Goal: Navigation & Orientation: Find specific page/section

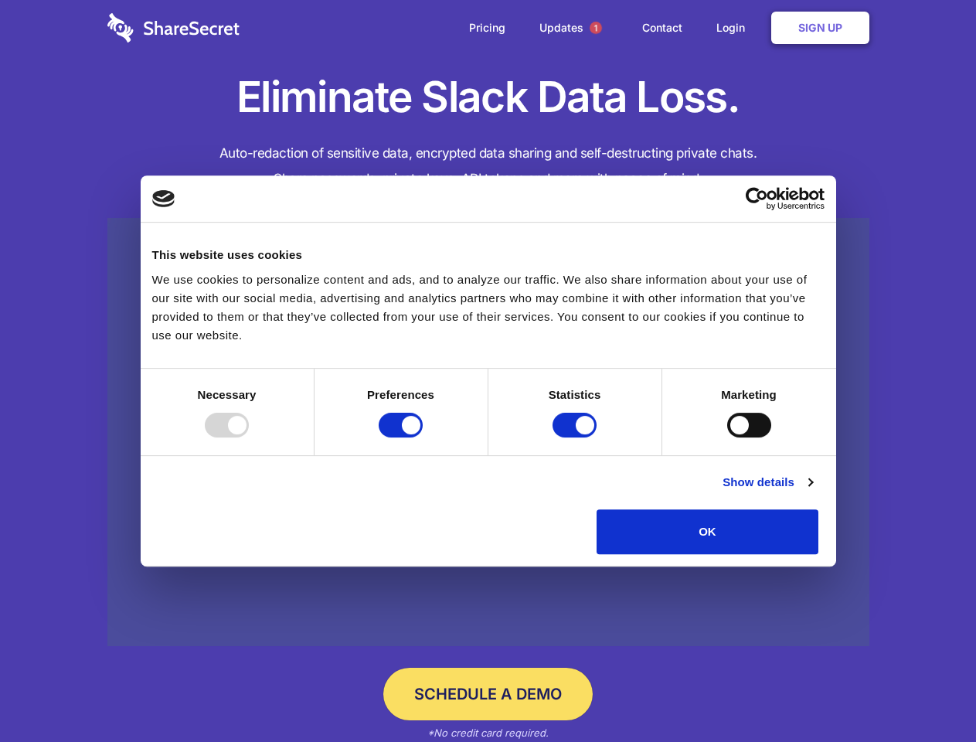
click at [249, 438] on div at bounding box center [227, 425] width 44 height 25
click at [423, 438] on input "Preferences" at bounding box center [401, 425] width 44 height 25
checkbox input "false"
click at [577, 438] on input "Statistics" at bounding box center [575, 425] width 44 height 25
checkbox input "false"
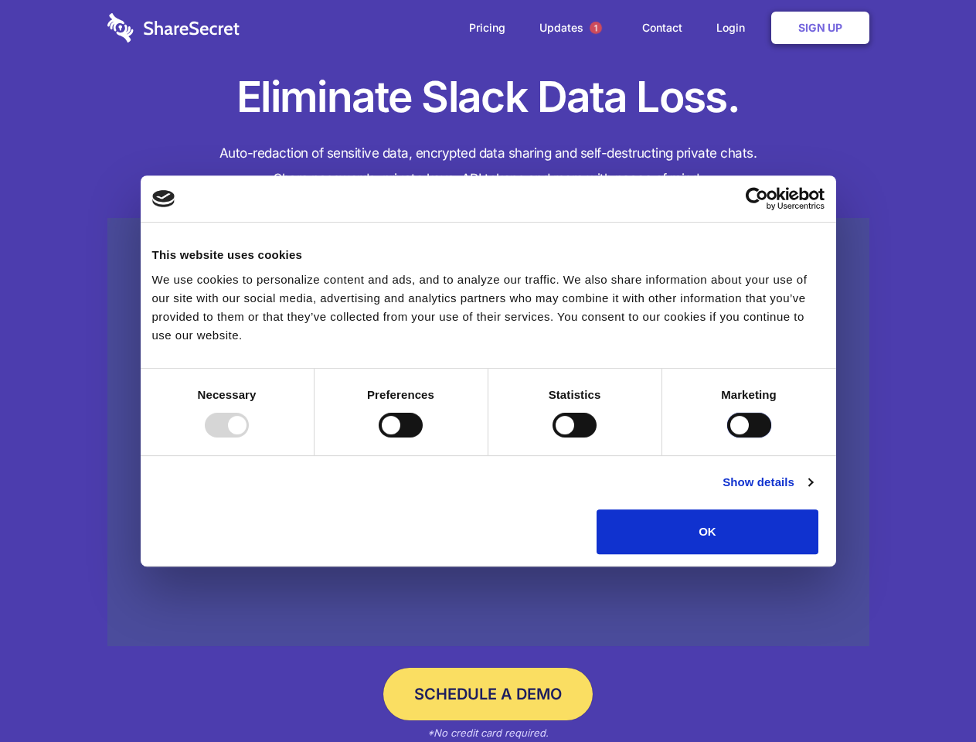
click at [727, 438] on input "Marketing" at bounding box center [749, 425] width 44 height 25
checkbox input "true"
click at [812, 492] on link "Show details" at bounding box center [768, 482] width 90 height 19
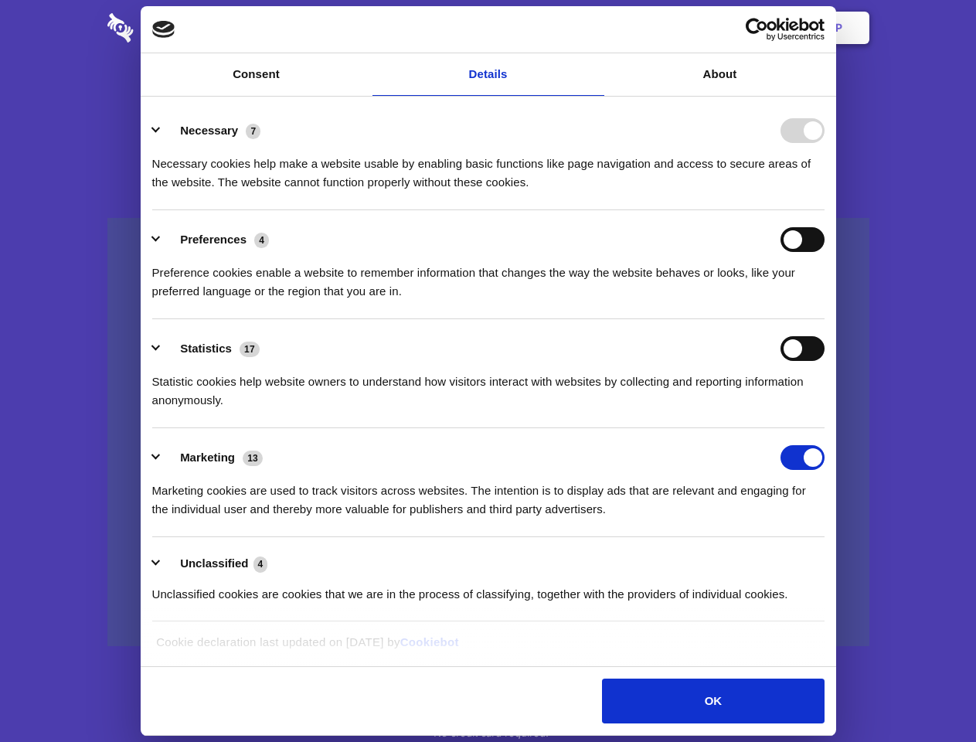
click at [825, 210] on li "Necessary 7 Necessary cookies help make a website usable by enabling basic func…" at bounding box center [488, 155] width 673 height 109
click at [595, 28] on span "1" at bounding box center [596, 28] width 12 height 12
